Goal: Check status: Check status

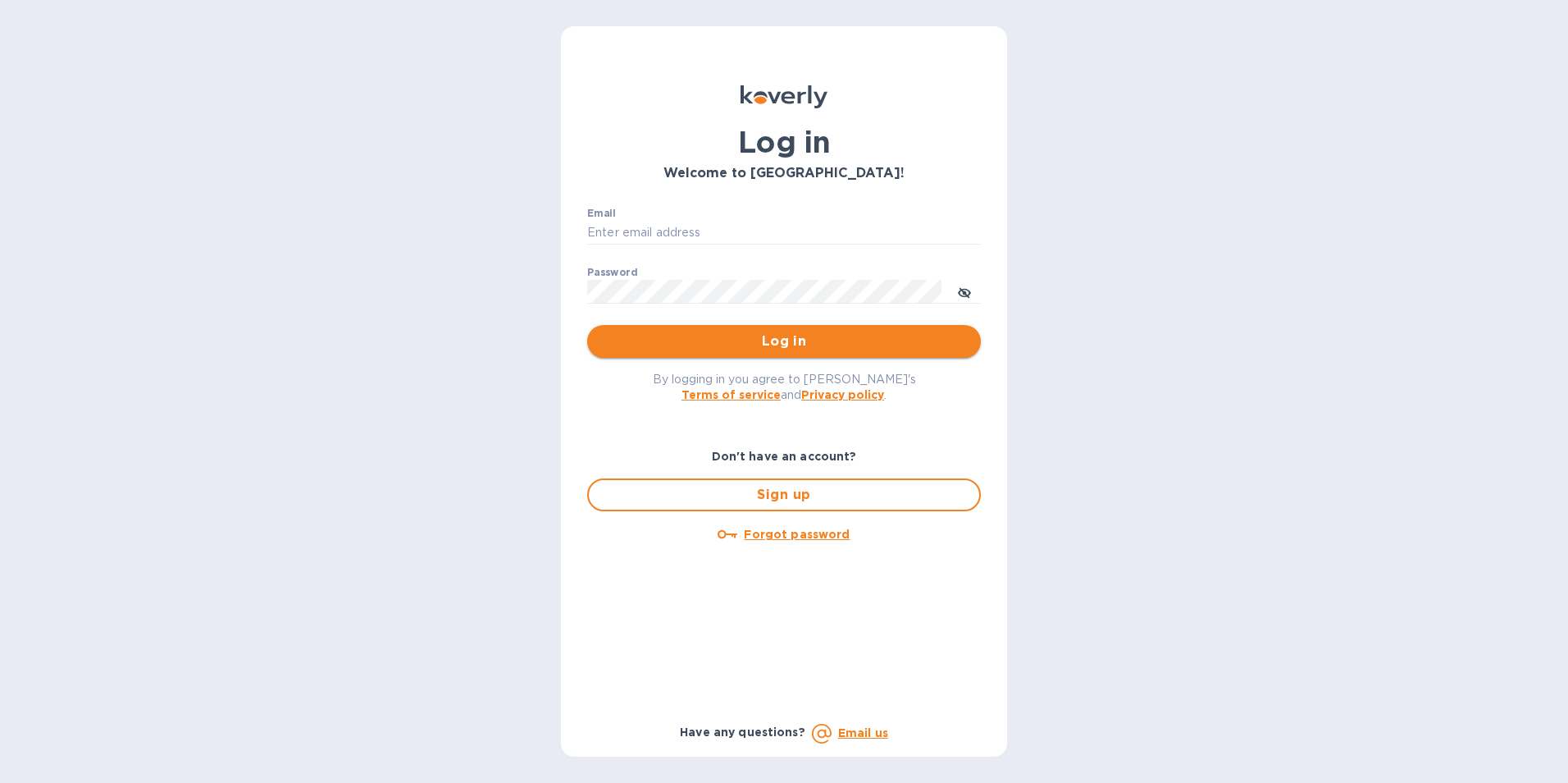
type input "jan.blandford@jas.com"
click at [747, 343] on span "Log in" at bounding box center [784, 341] width 368 height 20
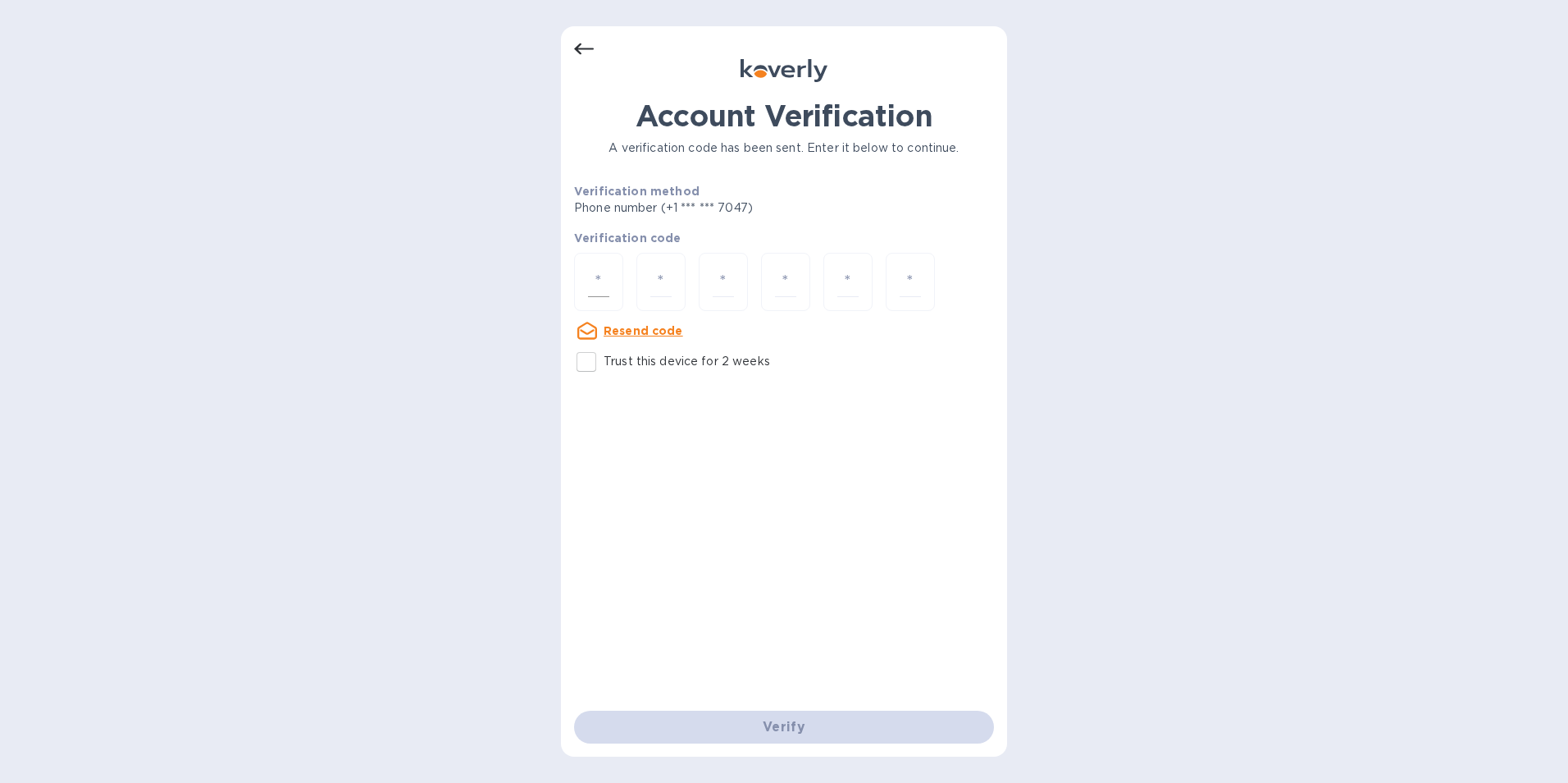
click at [602, 288] on input "number" at bounding box center [599, 282] width 22 height 30
type input "2"
type input "6"
type input "0"
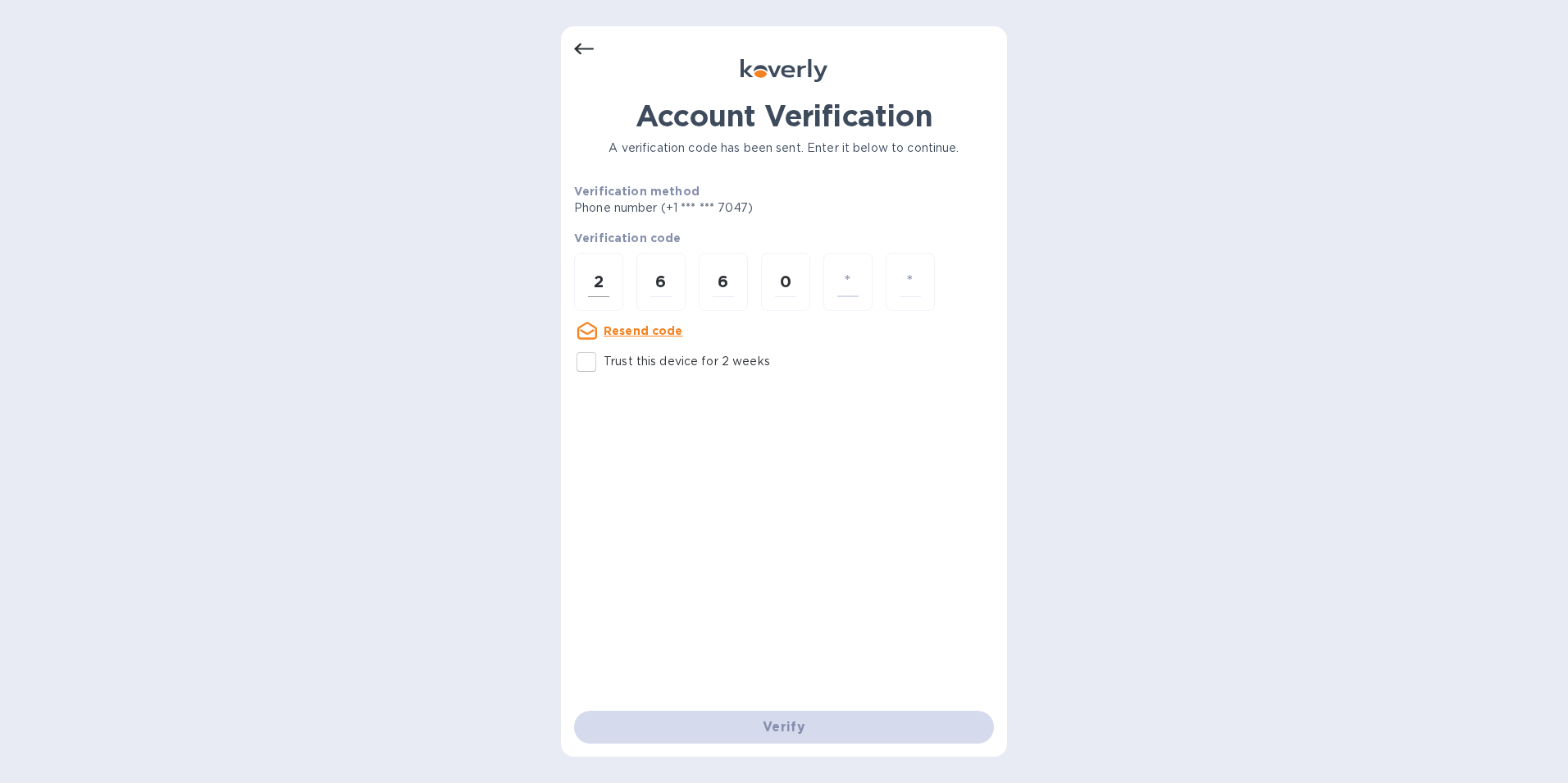
type input "1"
type input "6"
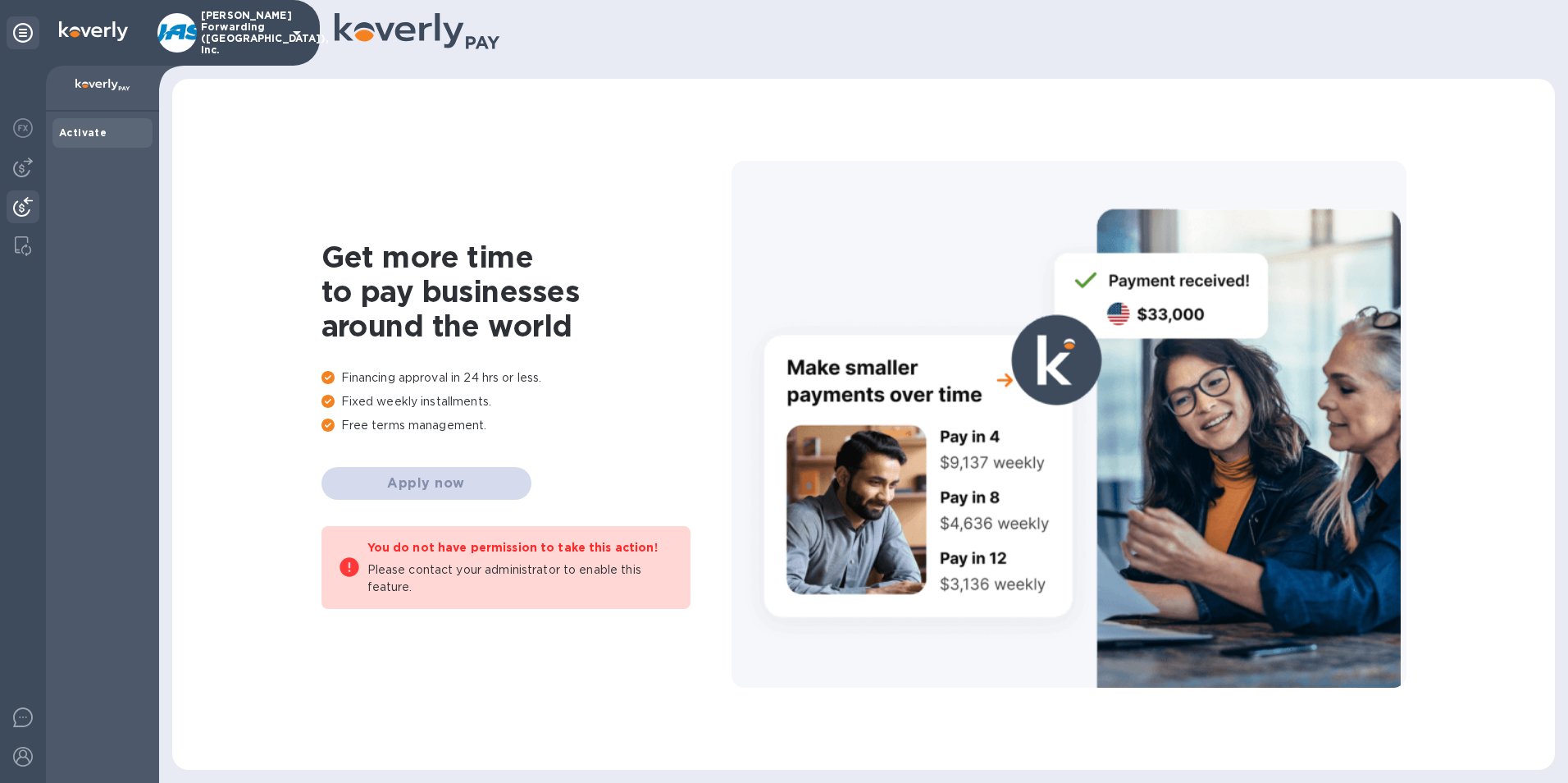
click at [23, 198] on img at bounding box center [23, 207] width 20 height 20
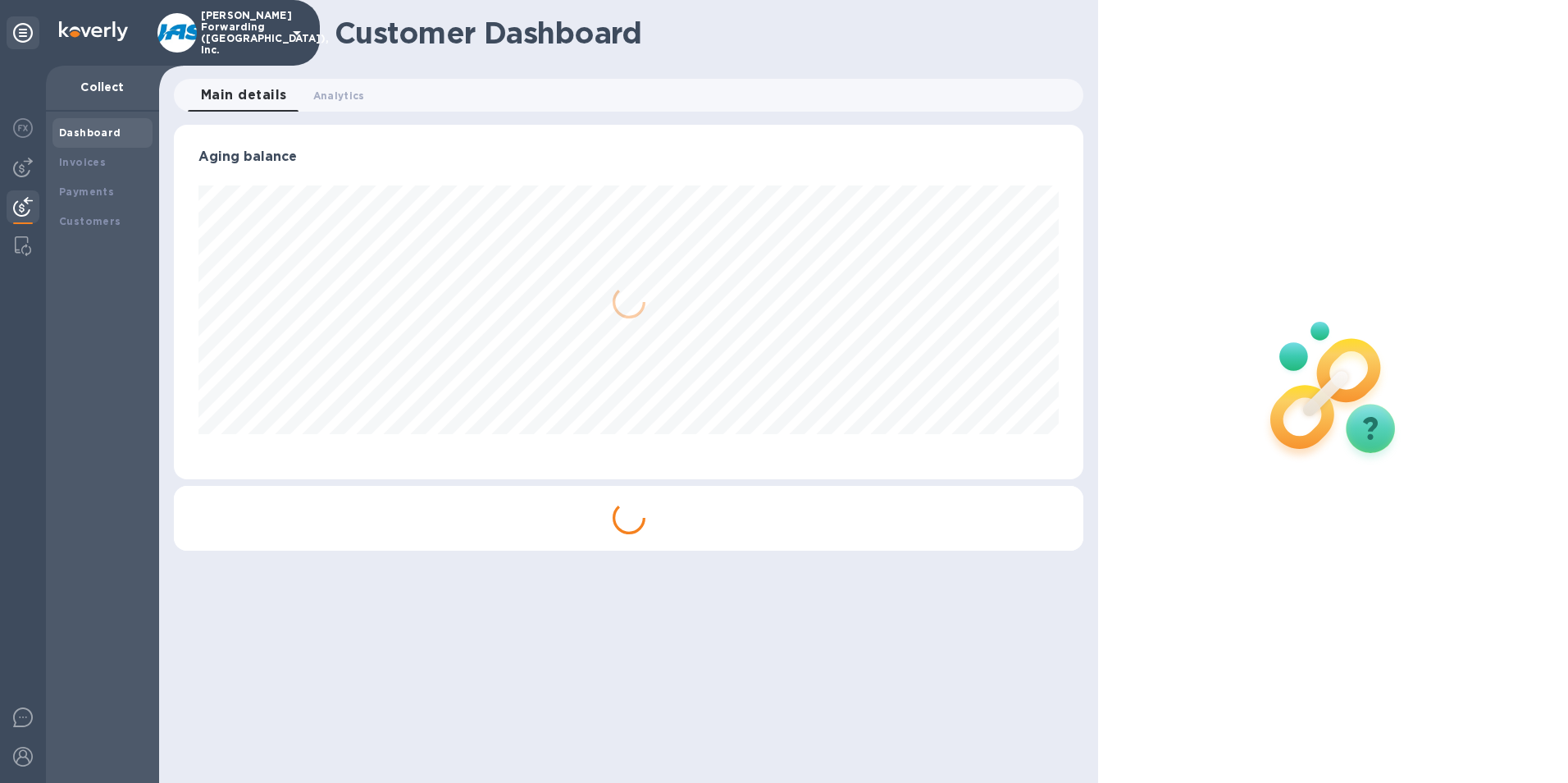
scroll to position [355, 910]
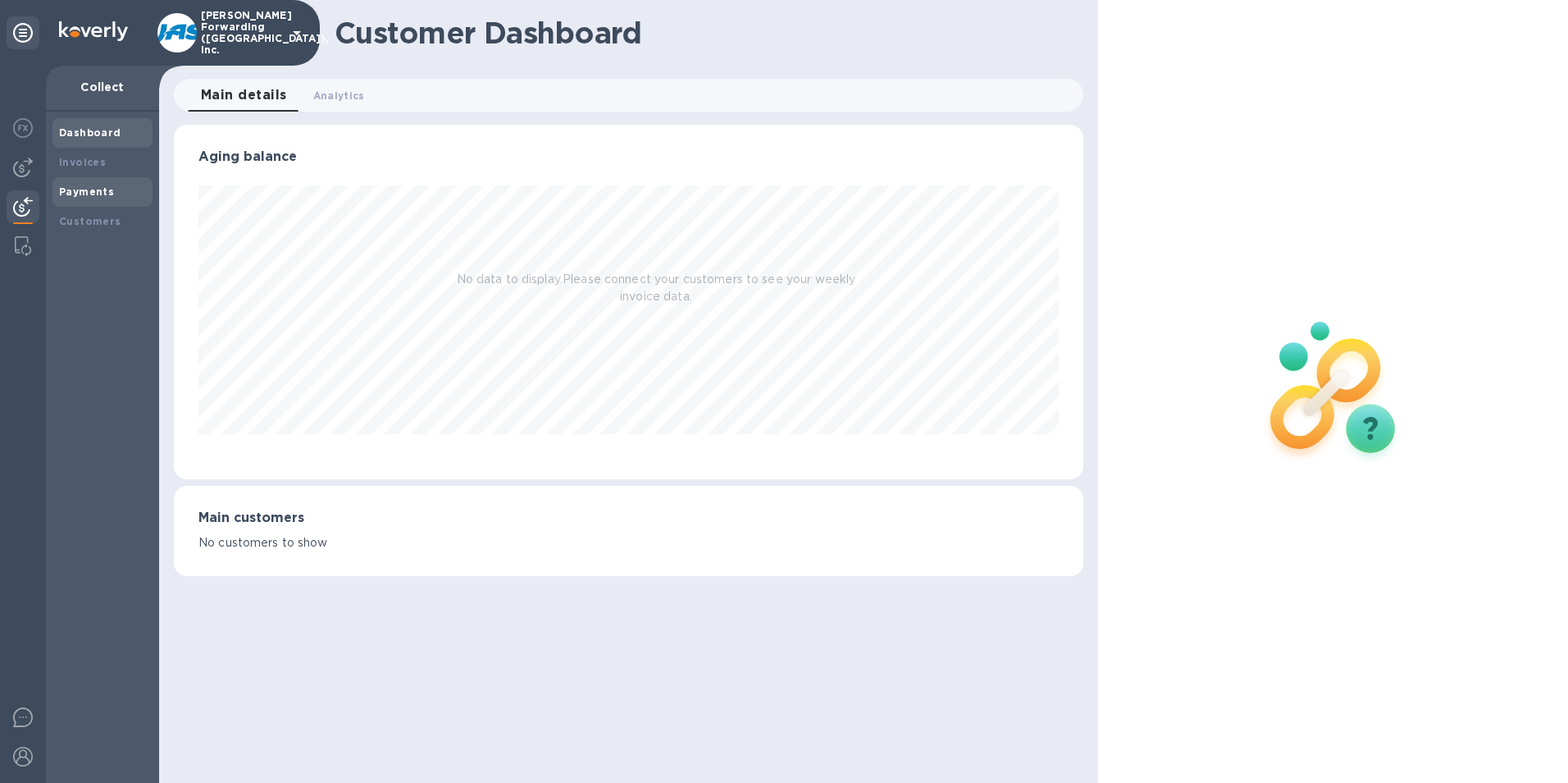
click at [89, 186] on b "Payments" at bounding box center [86, 191] width 55 height 12
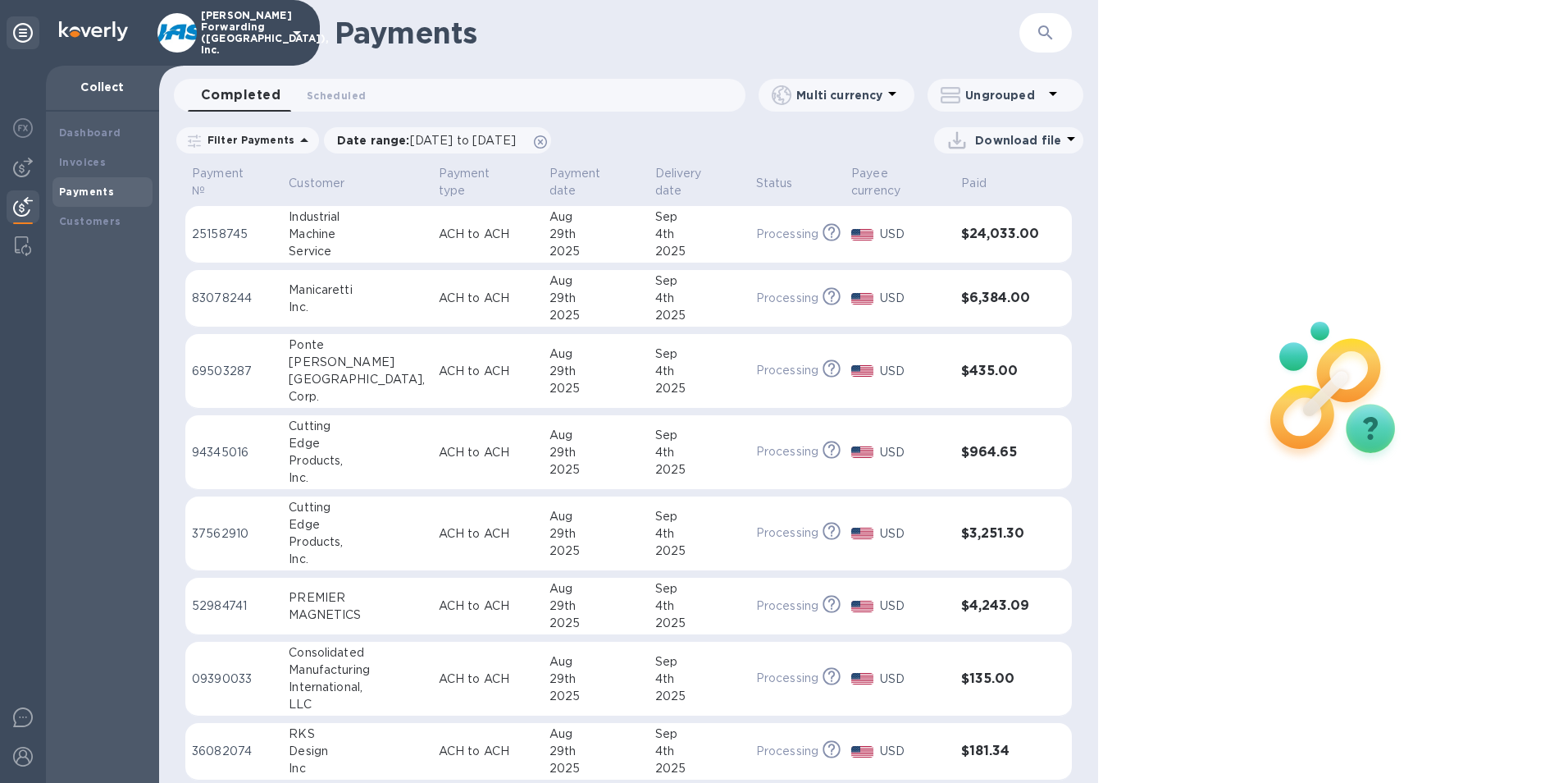
click at [1044, 24] on icon "button" at bounding box center [1045, 32] width 20 height 20
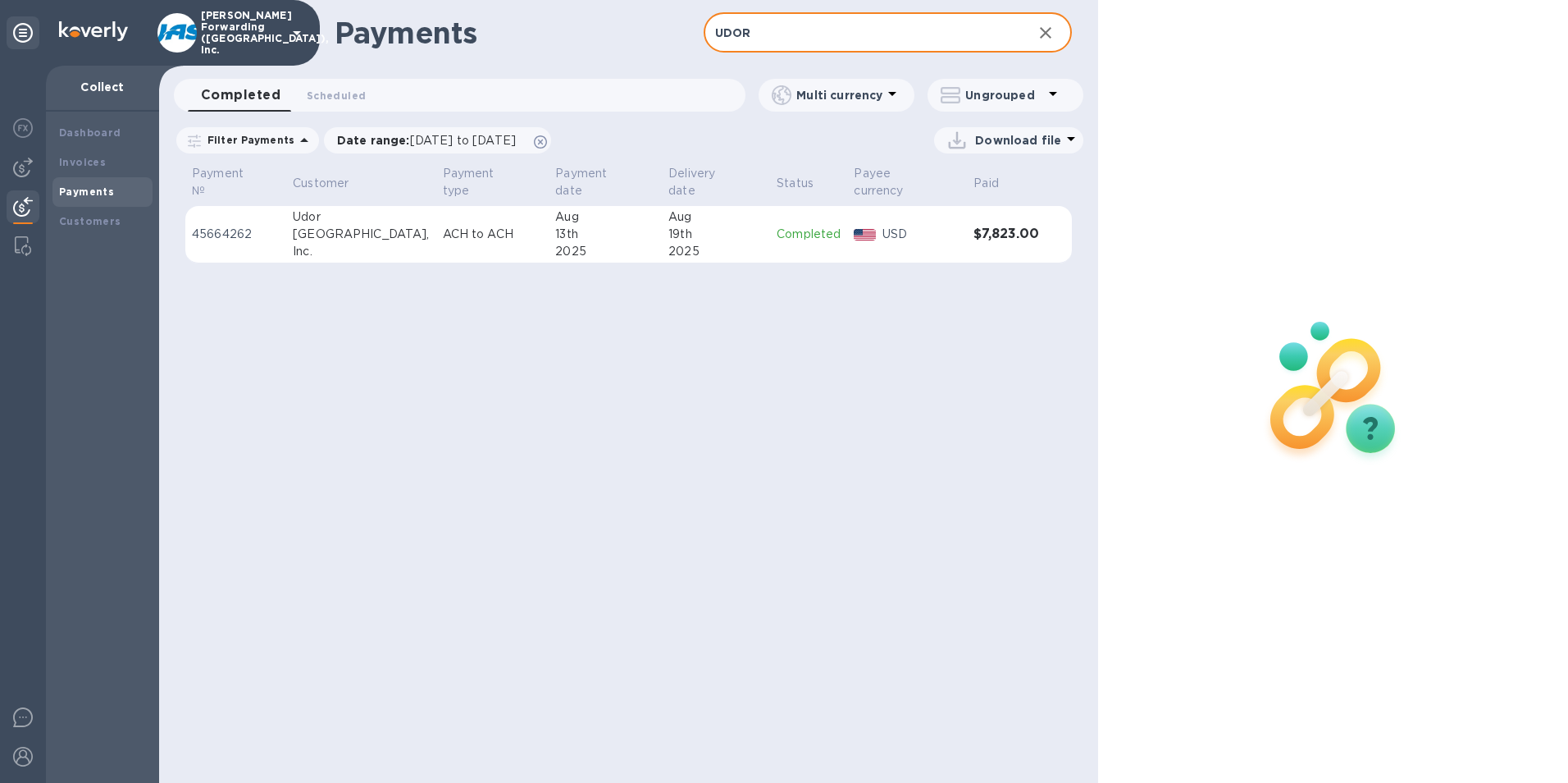
click at [783, 30] on input "UDOR" at bounding box center [862, 33] width 316 height 40
type input "U"
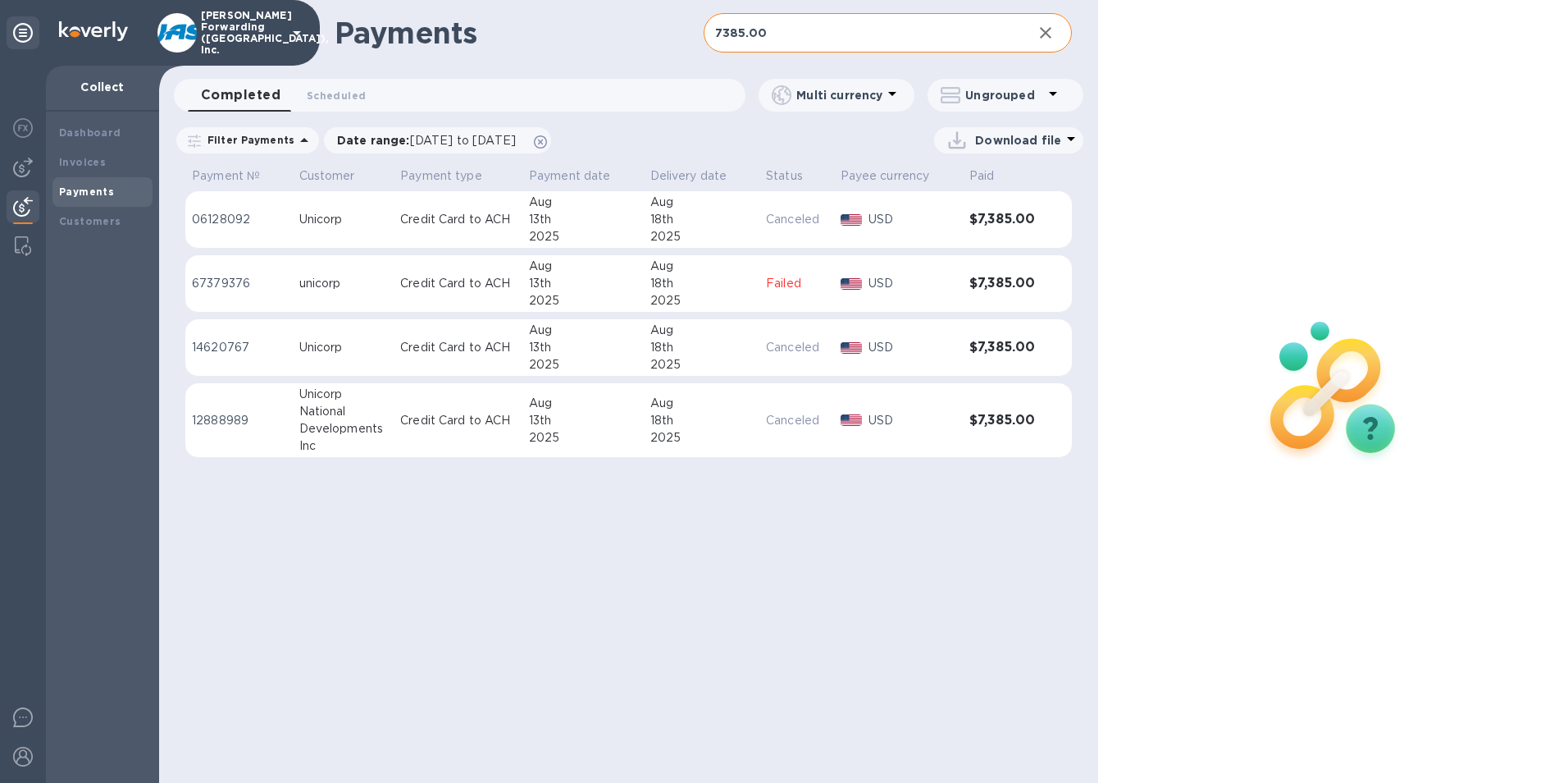
click at [797, 36] on input "7385.00" at bounding box center [862, 33] width 316 height 40
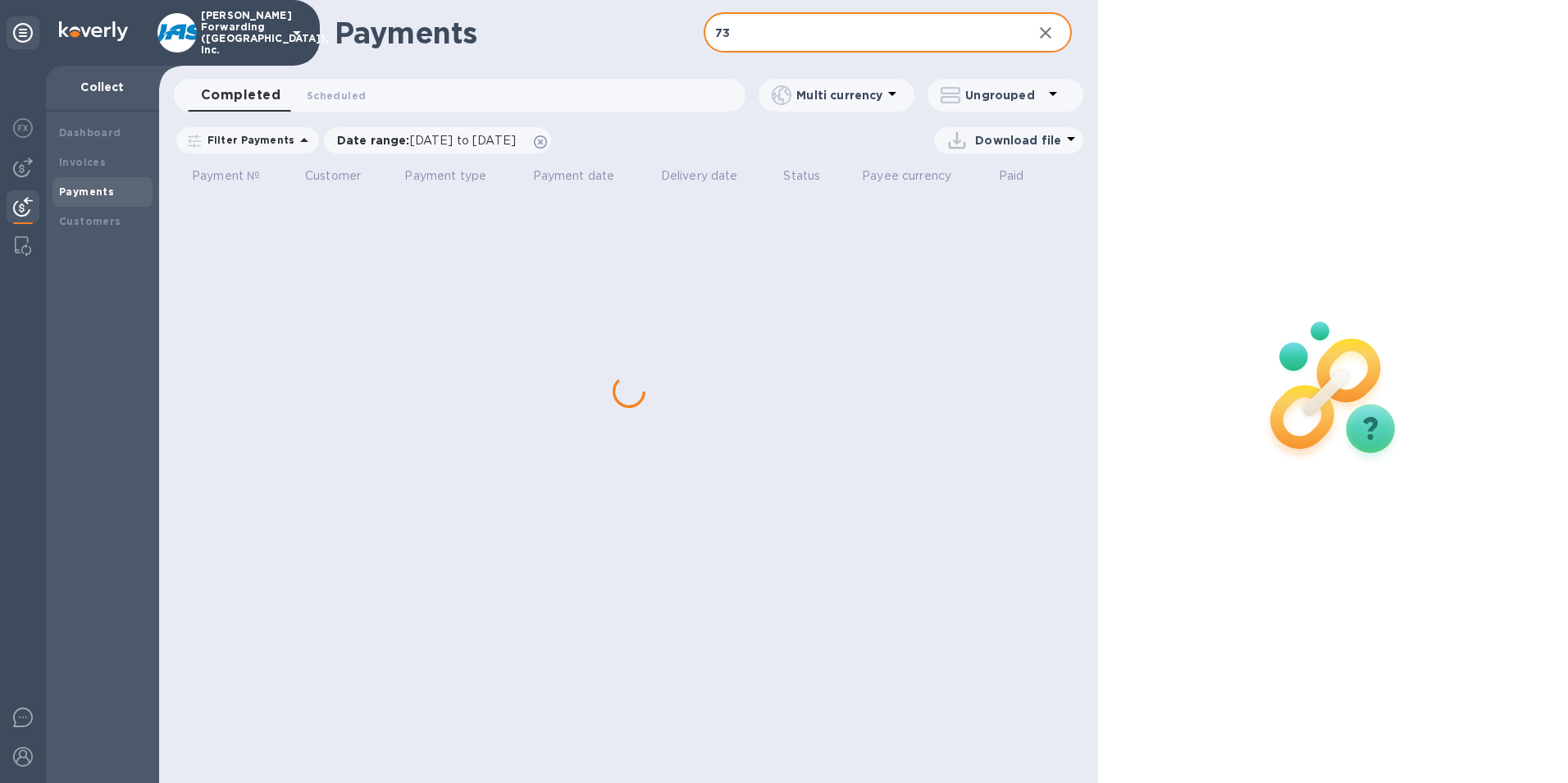
type input "7"
type input "I"
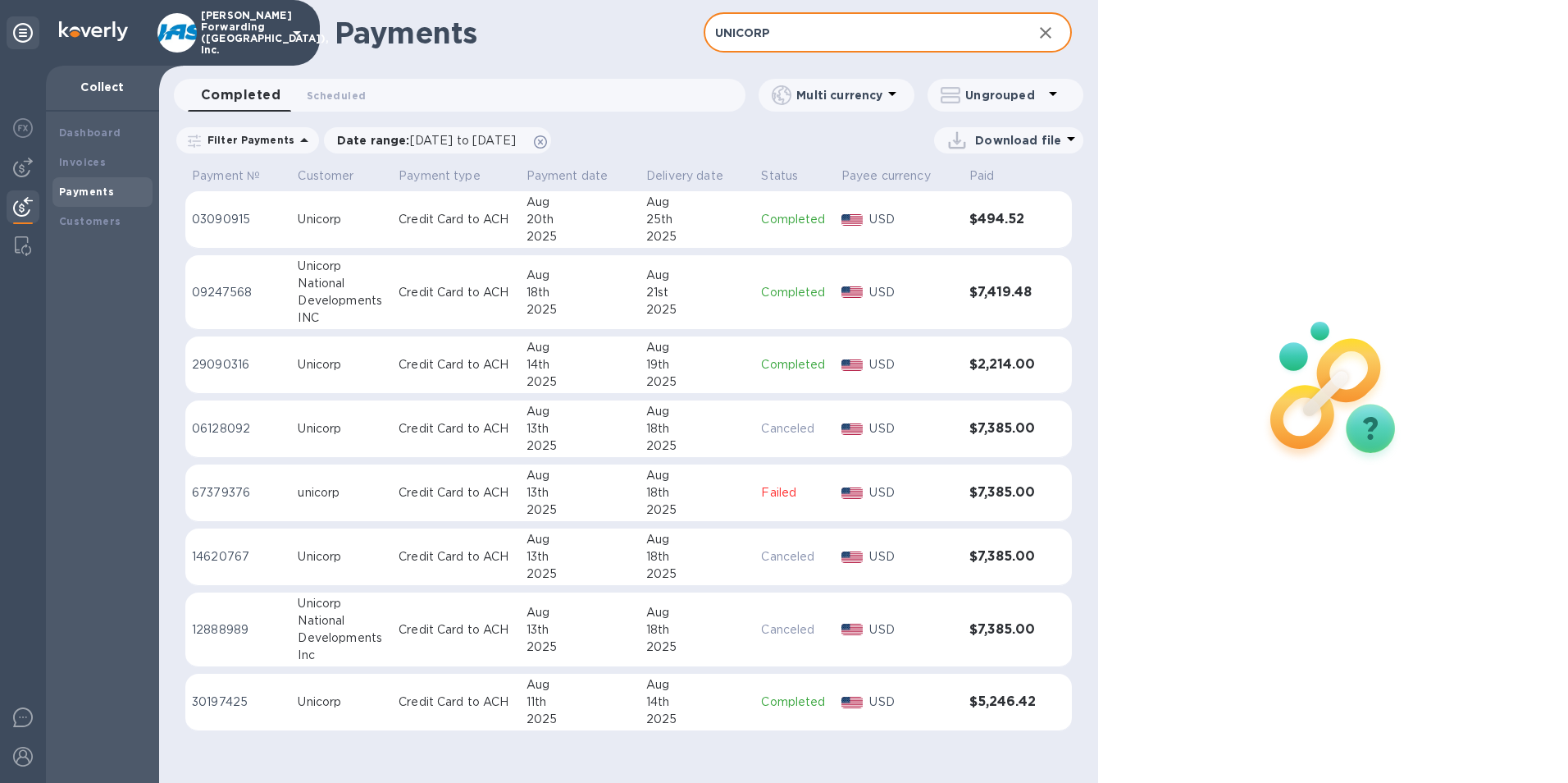
type input "UNICORP"
click at [424, 352] on td "Credit Card to ACH" at bounding box center [456, 365] width 128 height 58
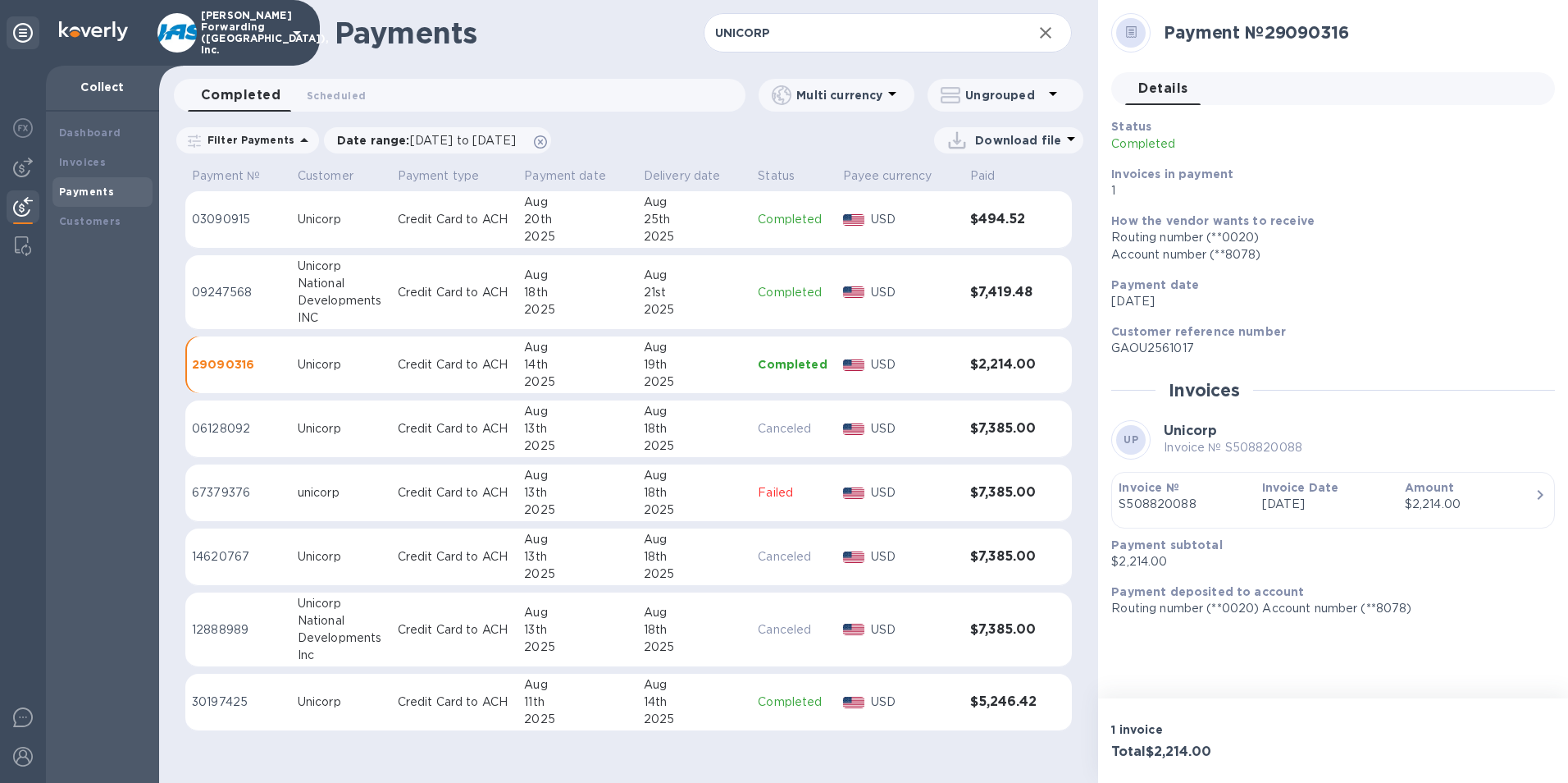
click at [1460, 128] on div "Status Completed Invoices in payment 1" at bounding box center [1326, 159] width 443 height 95
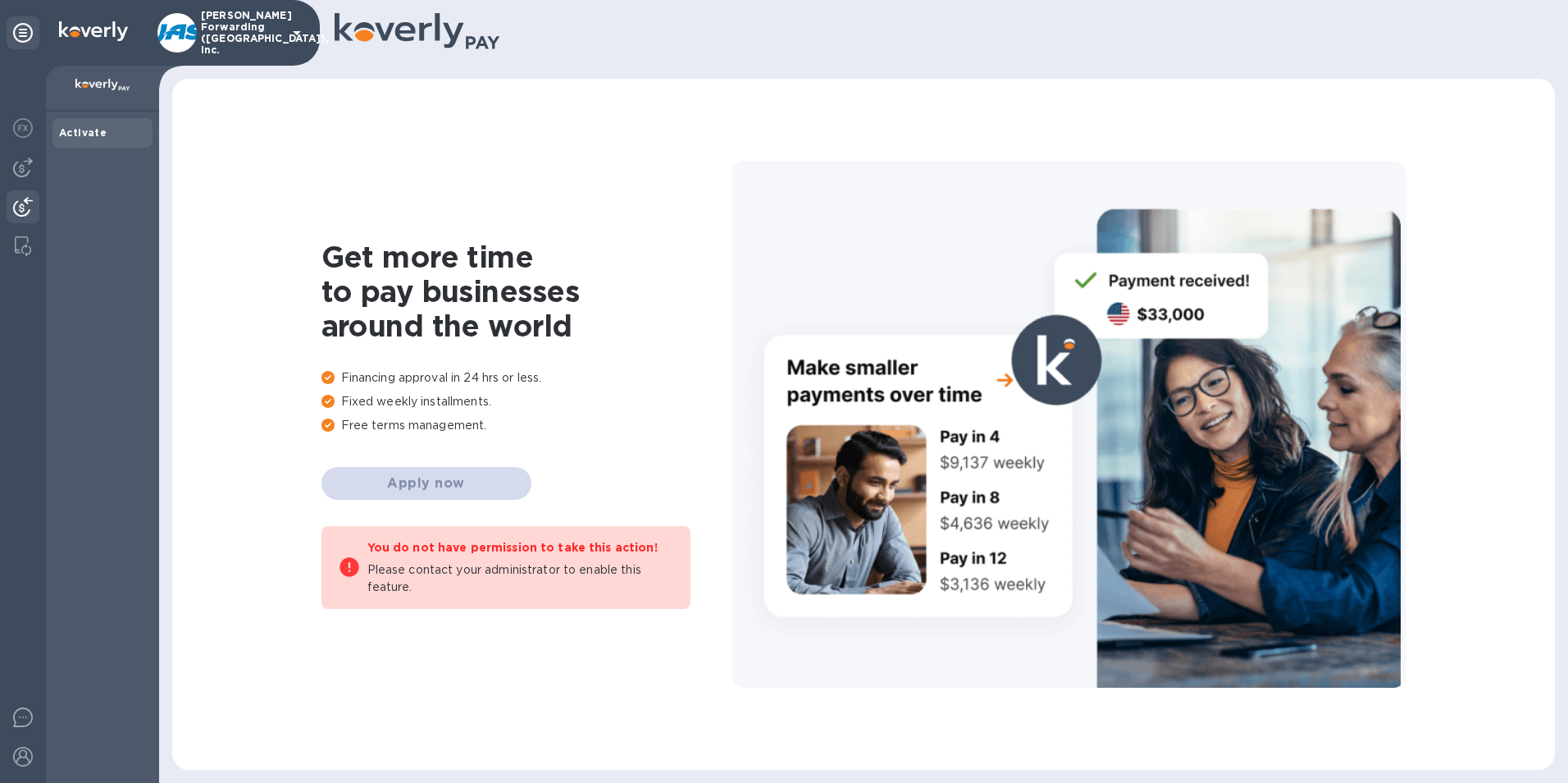
click at [22, 205] on img at bounding box center [23, 207] width 20 height 20
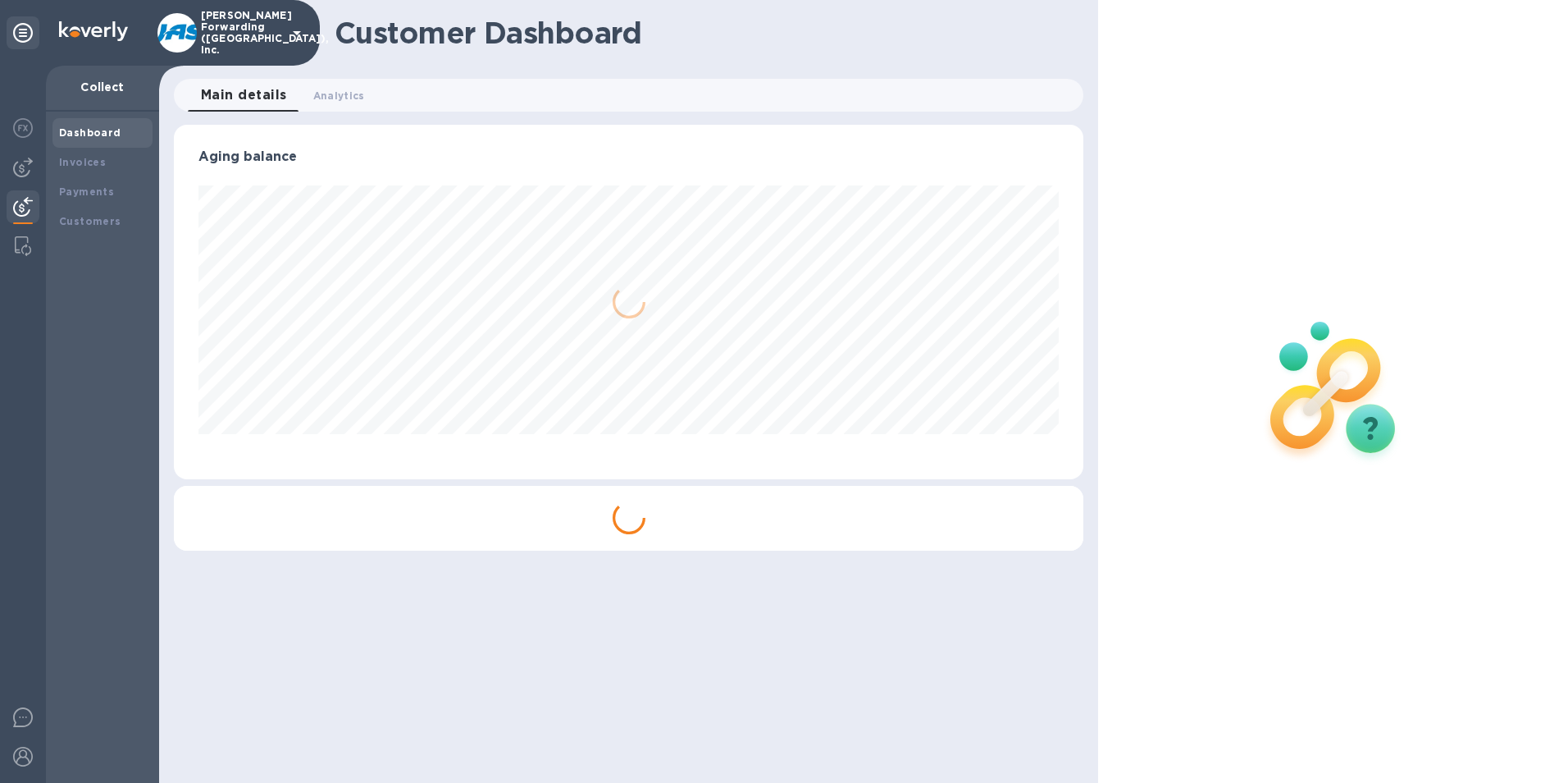
scroll to position [355, 910]
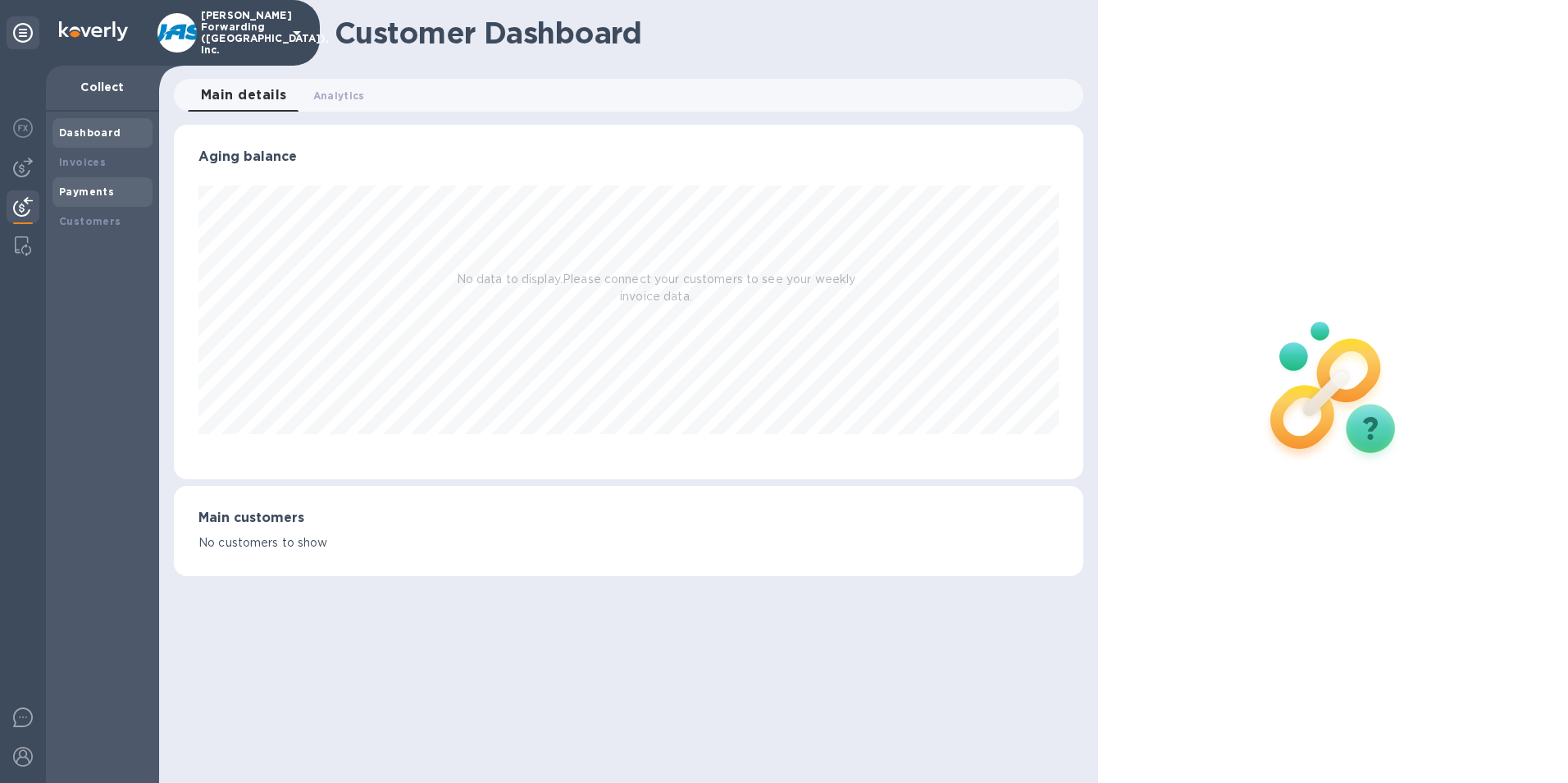
click at [76, 188] on b "Payments" at bounding box center [86, 191] width 55 height 12
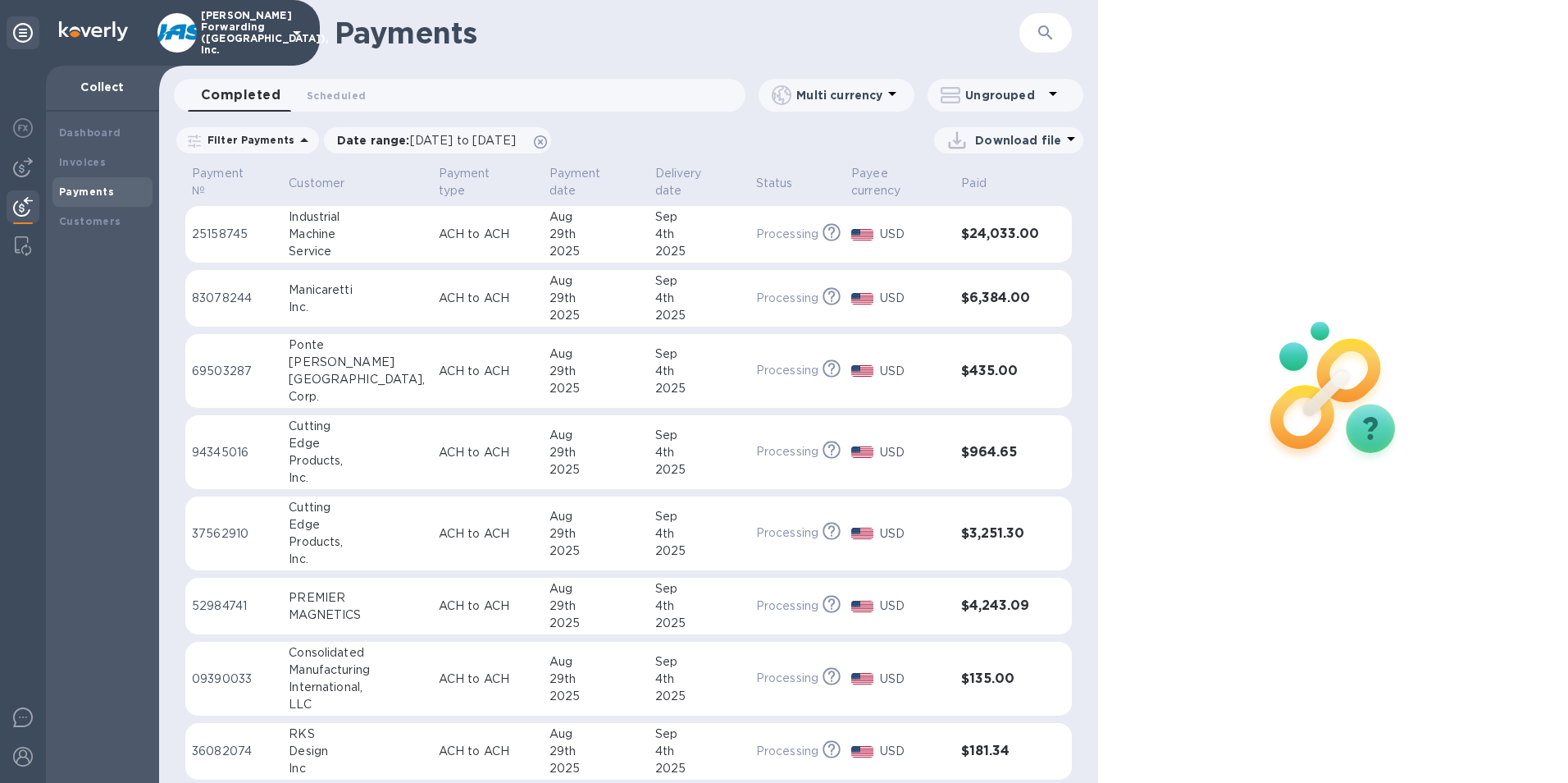
click at [1044, 33] on icon "button" at bounding box center [1045, 32] width 20 height 20
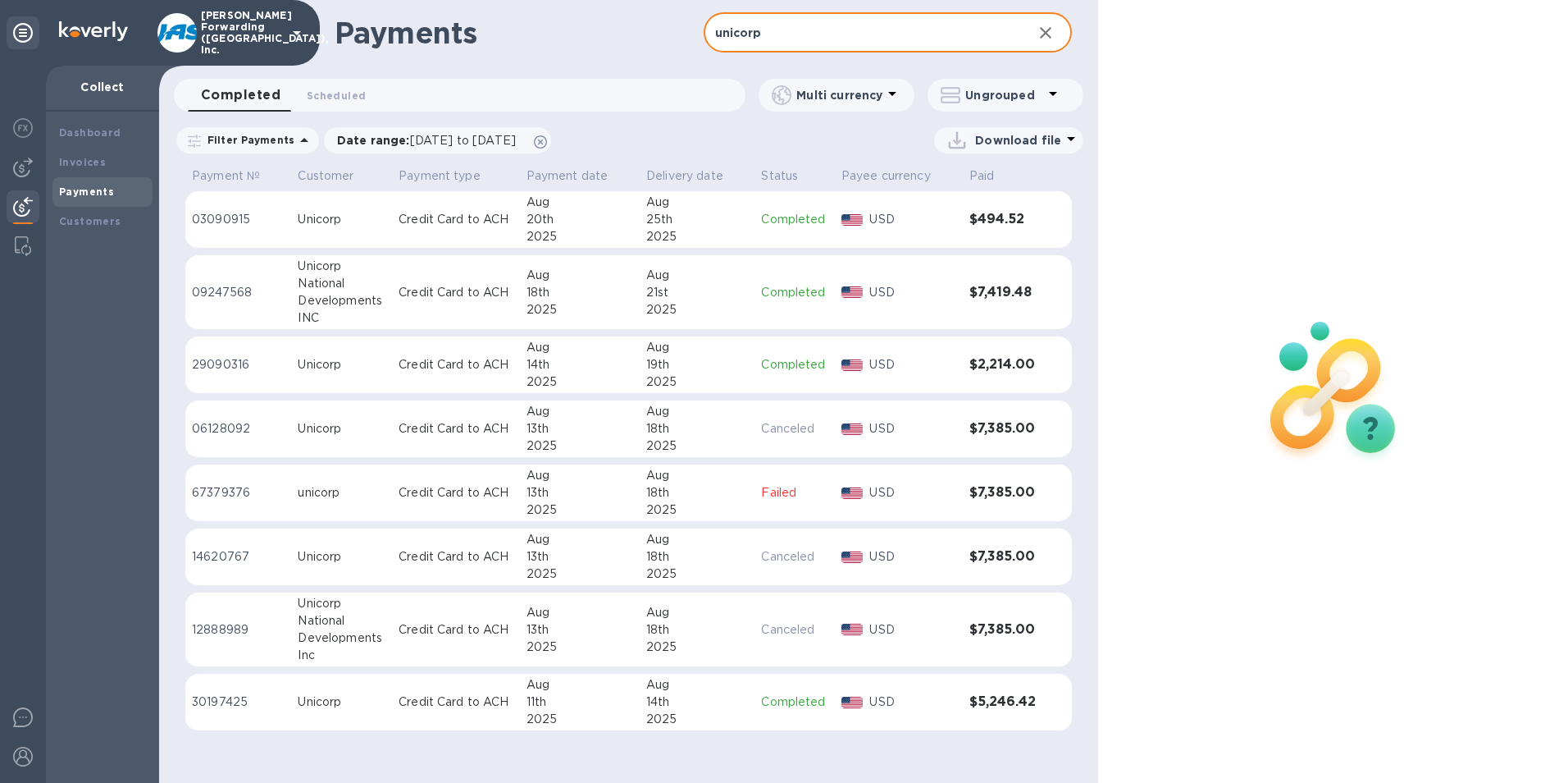
type input "unicorp"
click at [299, 360] on div "Unicorp" at bounding box center [341, 365] width 88 height 17
